Goal: Task Accomplishment & Management: Manage account settings

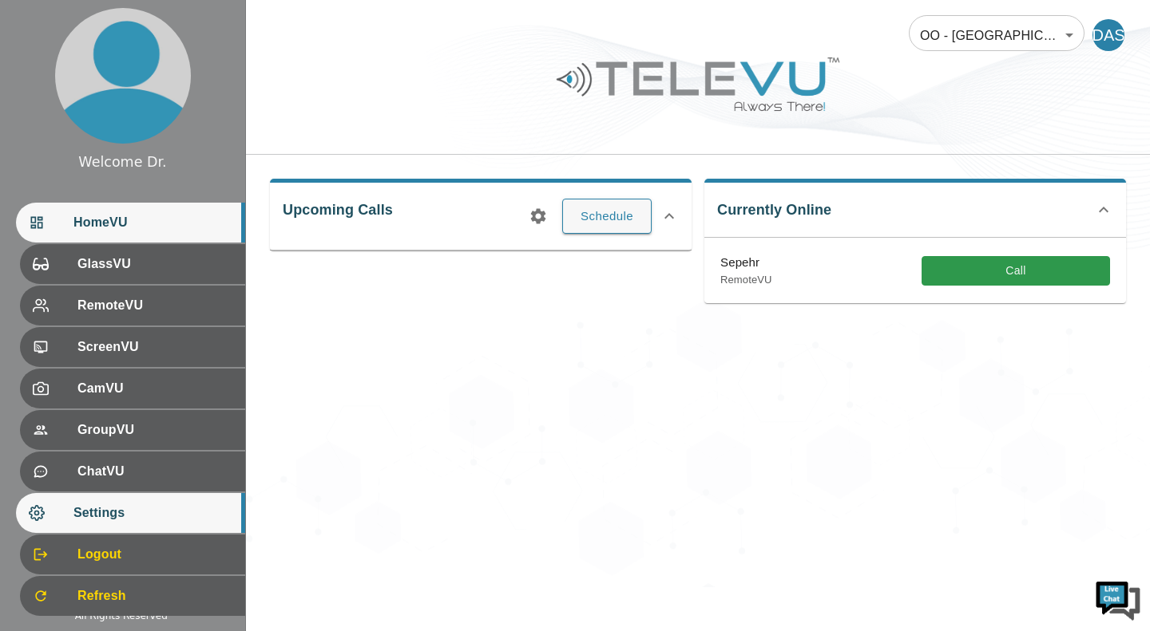
click at [128, 513] on span "Settings" at bounding box center [152, 513] width 159 height 19
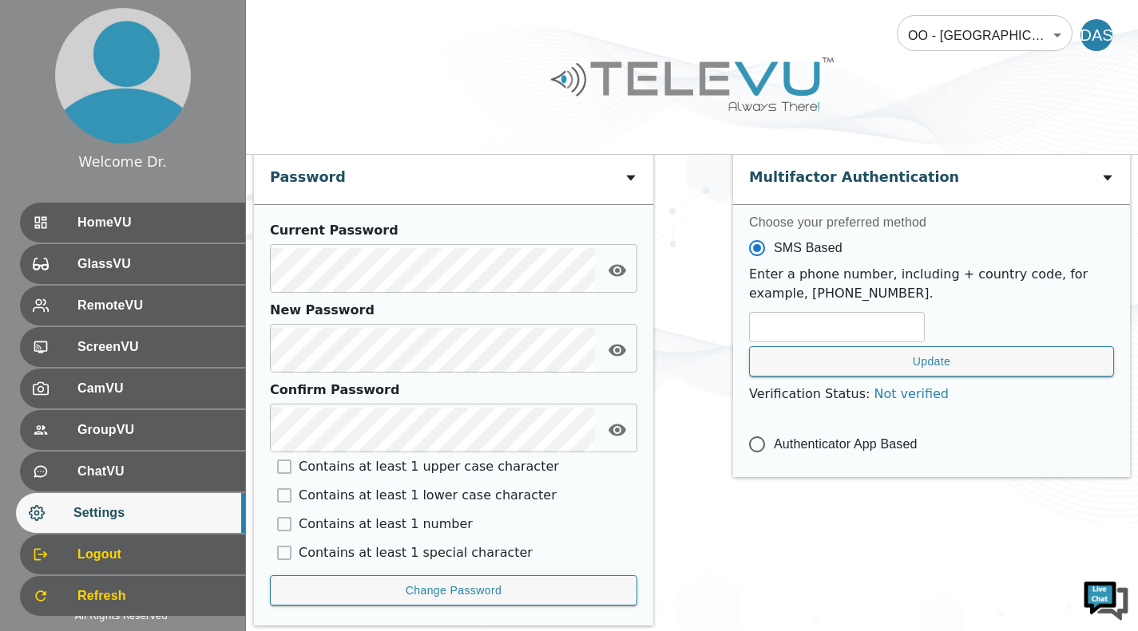
scroll to position [584, 0]
